Goal: Check status: Check status

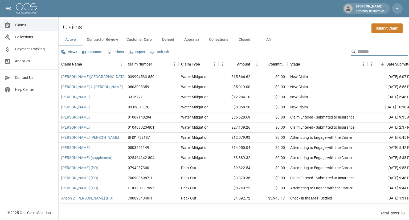
click at [33, 48] on span "Payment Tracking" at bounding box center [34, 49] width 39 height 6
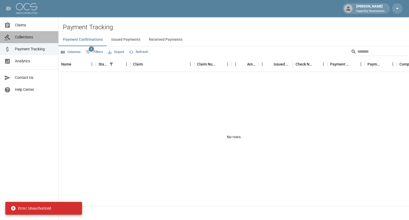
click at [35, 39] on span "Collections" at bounding box center [34, 37] width 39 height 6
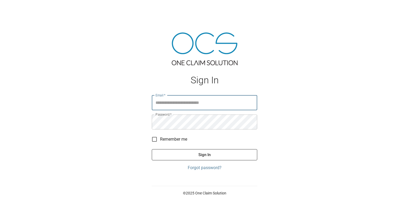
type input "**********"
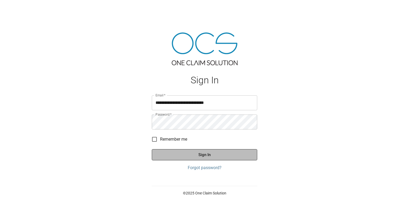
click at [205, 156] on button "Sign In" at bounding box center [205, 154] width 106 height 11
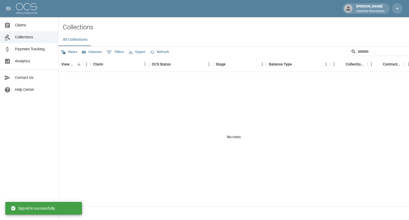
click at [39, 49] on span "Payment Tracking" at bounding box center [34, 49] width 39 height 6
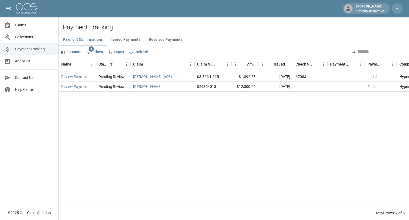
click at [162, 38] on button "Received Payments" at bounding box center [166, 39] width 42 height 13
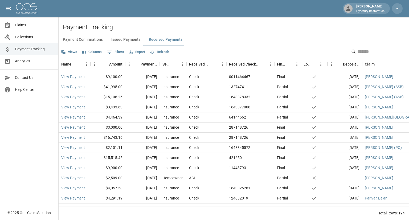
click at [42, 23] on span "Claims" at bounding box center [34, 25] width 39 height 6
